Goal: Find specific page/section: Find specific page/section

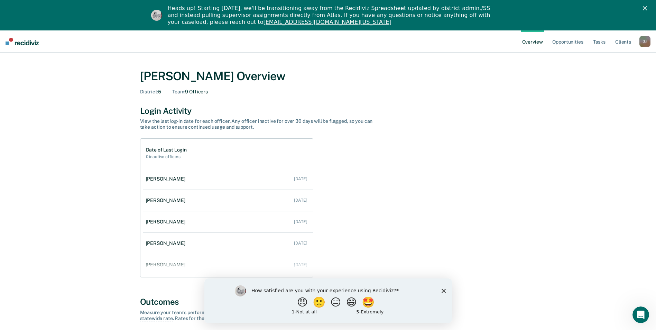
click at [442, 288] on icon "Close survey" at bounding box center [443, 290] width 4 height 4
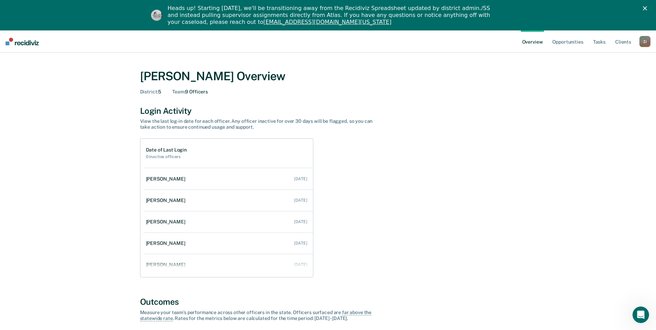
click at [645, 41] on div "Z J" at bounding box center [645, 41] width 11 height 11
click at [605, 74] on link "Go to Operations" at bounding box center [617, 75] width 56 height 6
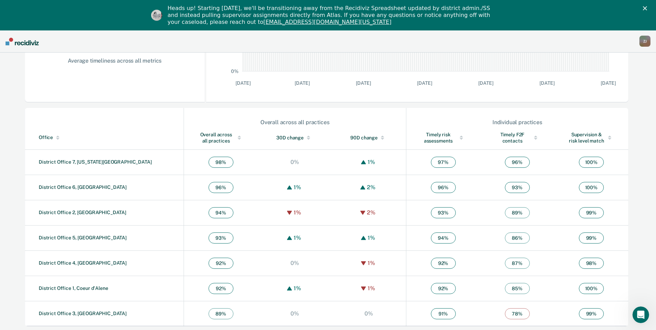
scroll to position [183, 0]
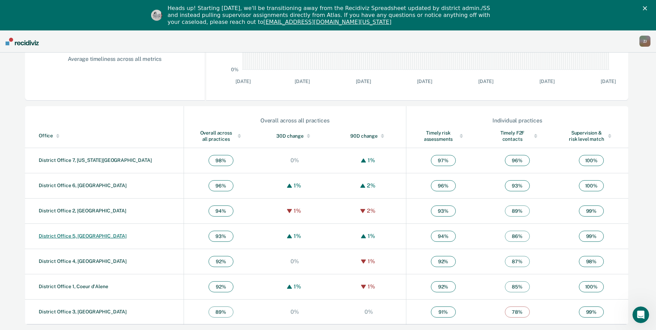
click at [86, 233] on link "District Office 5, [GEOGRAPHIC_DATA]" at bounding box center [83, 236] width 88 height 6
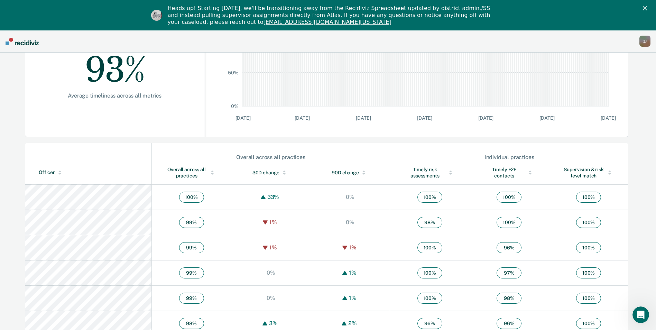
scroll to position [35, 0]
